Goal: Navigation & Orientation: Find specific page/section

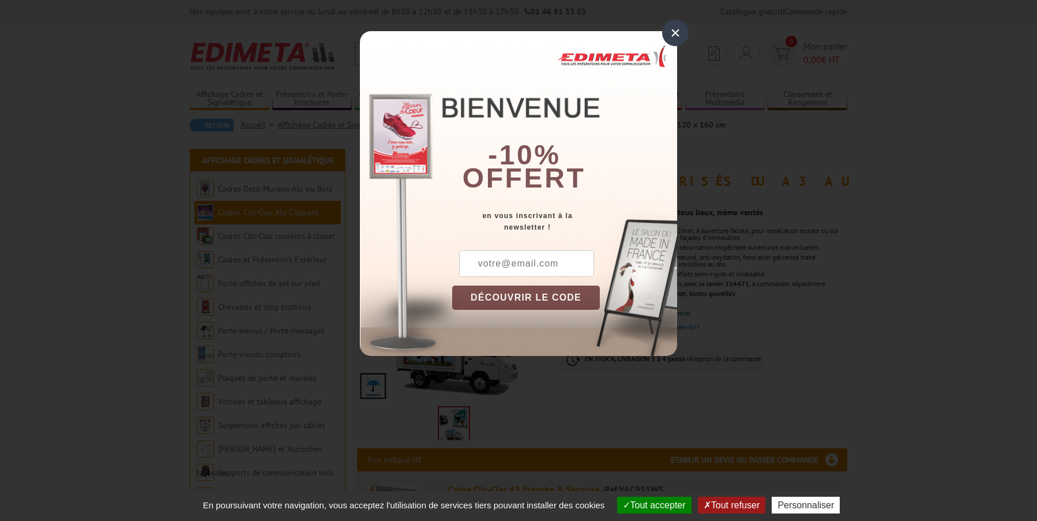
click at [677, 36] on div "×" at bounding box center [675, 33] width 27 height 27
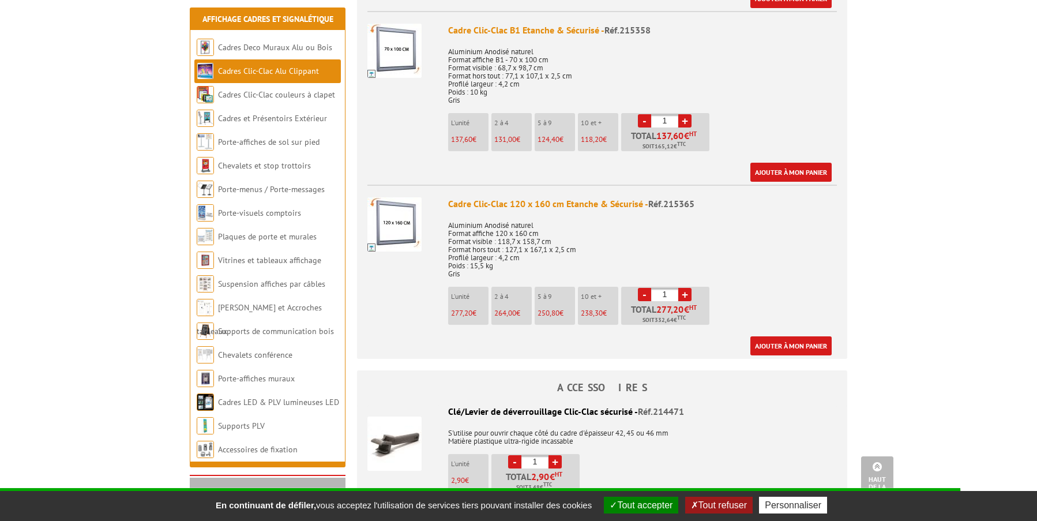
scroll to position [1154, 0]
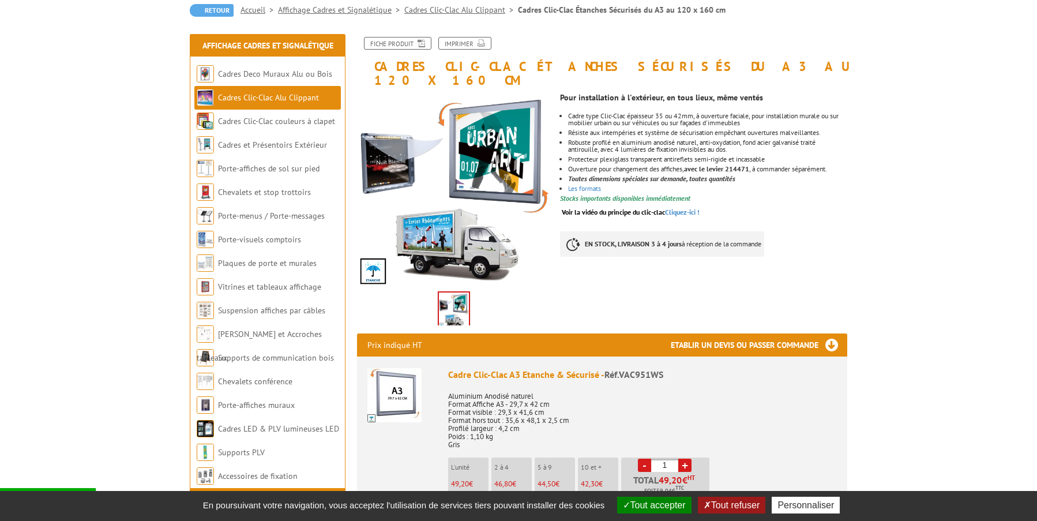
scroll to position [115, 0]
click at [285, 72] on link "Cadres Deco Muraux Alu ou Bois" at bounding box center [275, 73] width 114 height 10
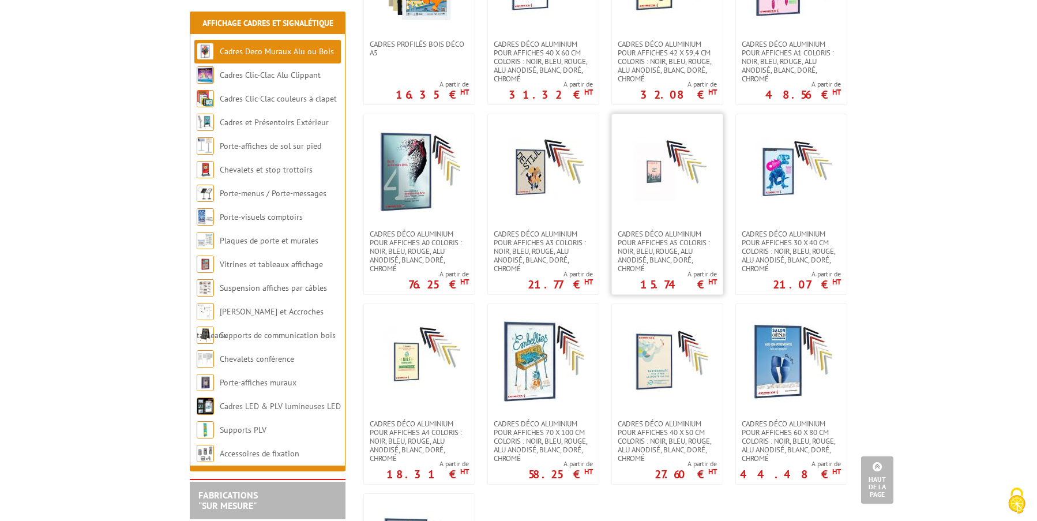
scroll to position [1327, 0]
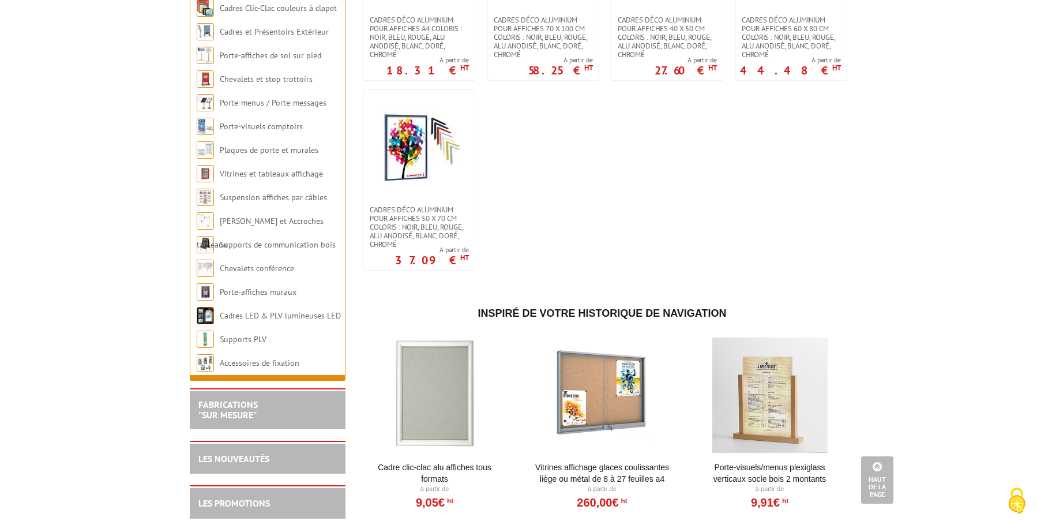
click at [427, 462] on link "Cadre Clic-Clac Alu affiches tous formats" at bounding box center [434, 473] width 143 height 23
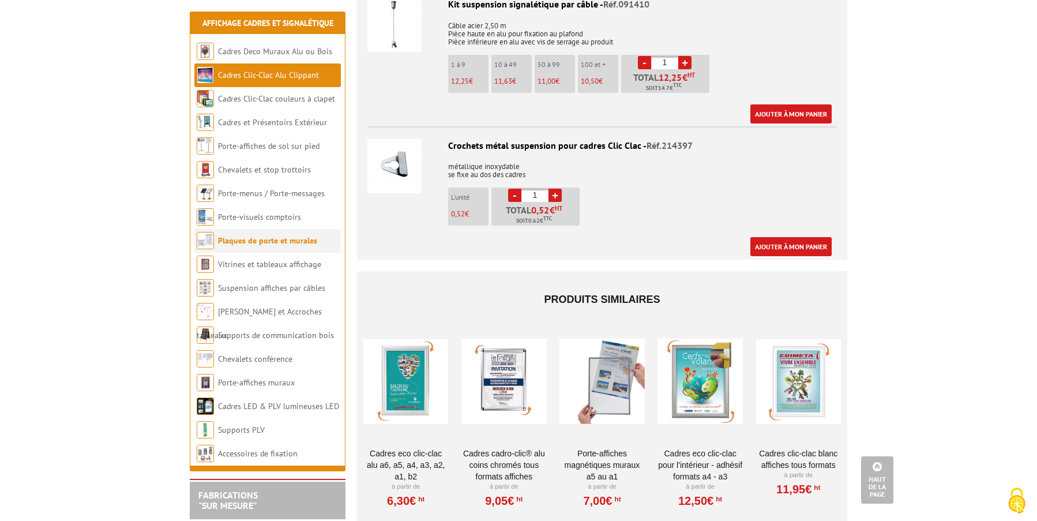
scroll to position [3635, 0]
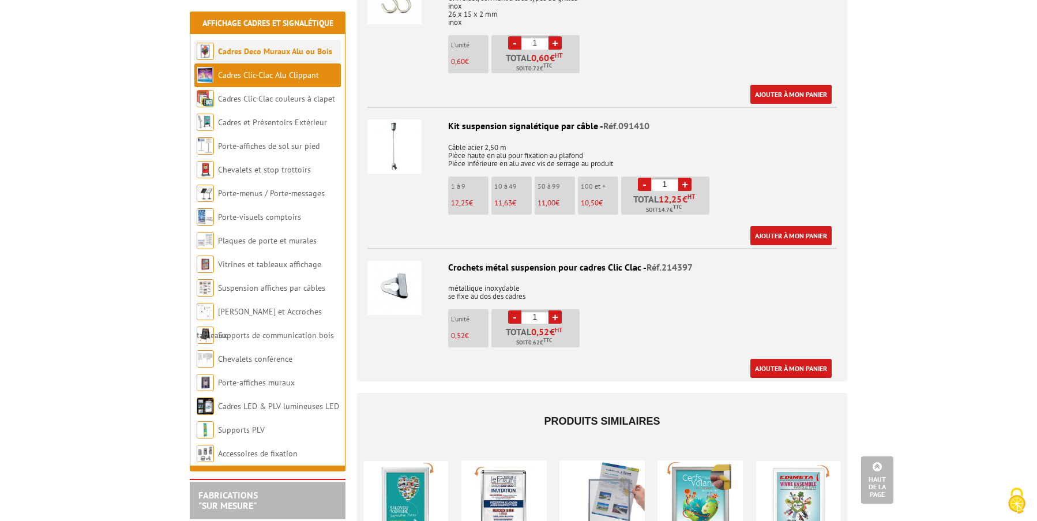
click at [282, 48] on link "Cadres Deco Muraux Alu ou Bois" at bounding box center [275, 51] width 114 height 10
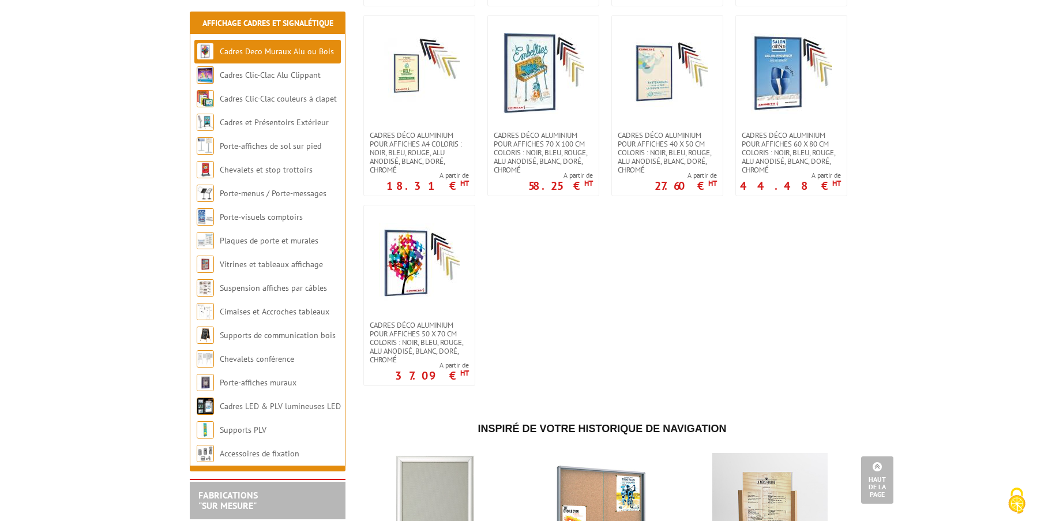
scroll to position [1039, 0]
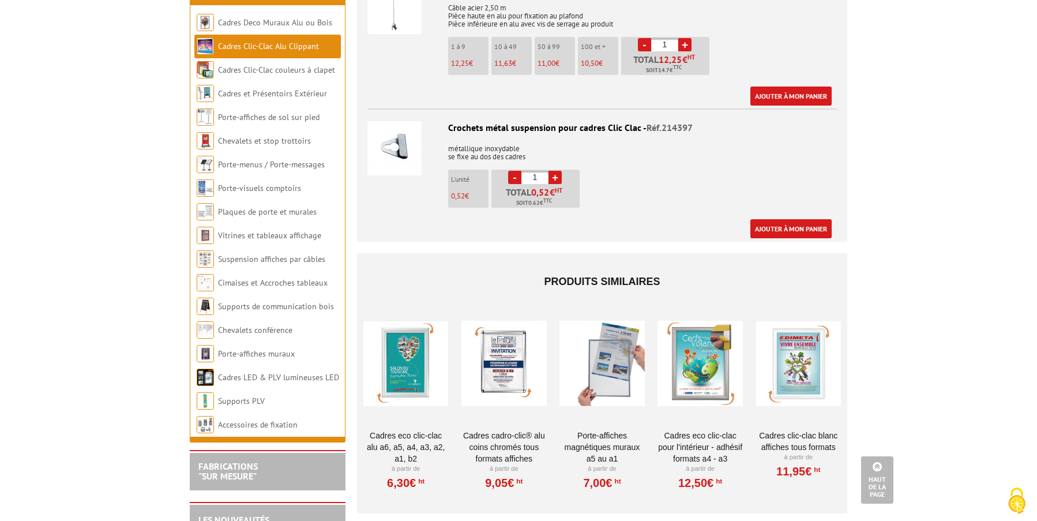
scroll to position [3808, 0]
